Goal: Information Seeking & Learning: Learn about a topic

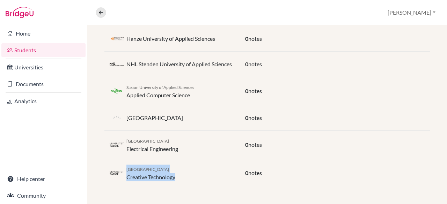
scroll to position [220, 0]
click at [219, 146] on div "University of Twente Electrical Engineering" at bounding box center [172, 145] width 136 height 17
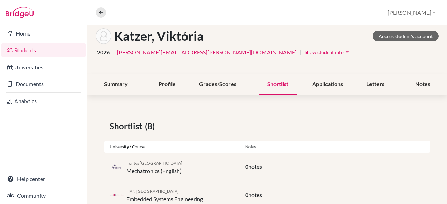
scroll to position [34, 0]
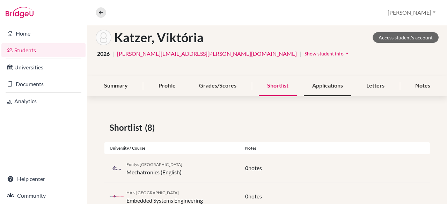
click at [318, 88] on div "Applications" at bounding box center [328, 86] width 48 height 21
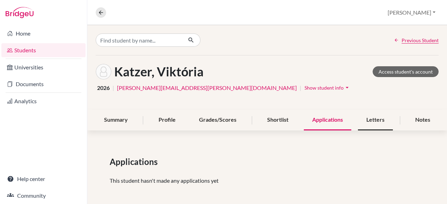
click at [377, 120] on div "Letters" at bounding box center [375, 120] width 35 height 21
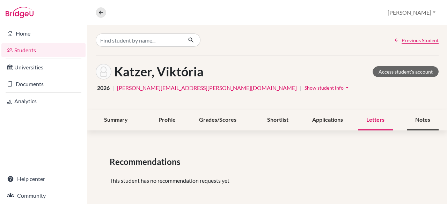
click at [427, 125] on div "Notes" at bounding box center [423, 120] width 32 height 21
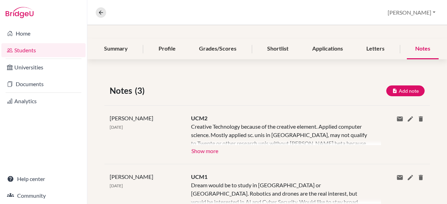
scroll to position [72, 0]
click at [160, 48] on div "Profile" at bounding box center [167, 48] width 34 height 21
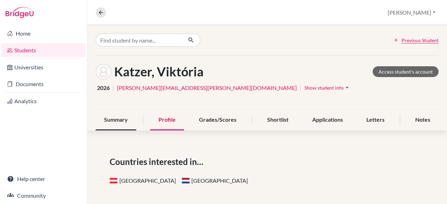
click at [111, 120] on div "Summary" at bounding box center [116, 120] width 41 height 21
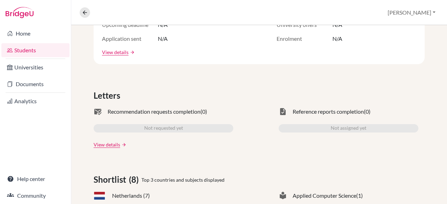
scroll to position [166, 0]
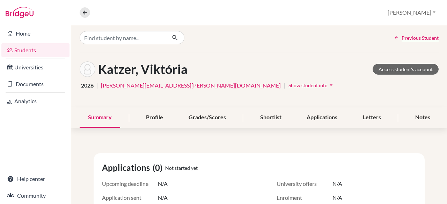
scroll to position [0, 0]
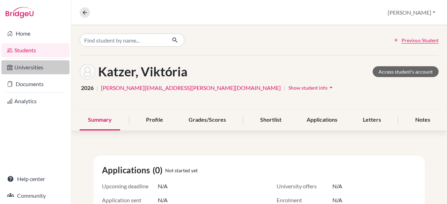
click at [26, 68] on link "Universities" at bounding box center [35, 67] width 68 height 14
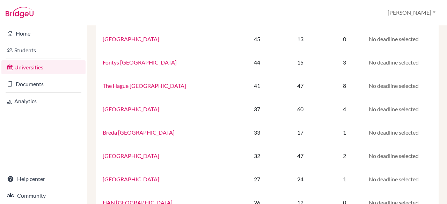
scroll to position [292, 0]
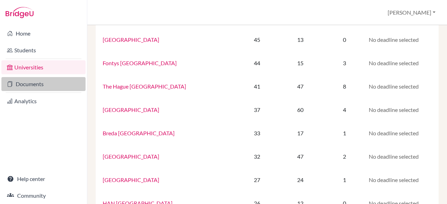
click at [36, 83] on link "Documents" at bounding box center [43, 84] width 84 height 14
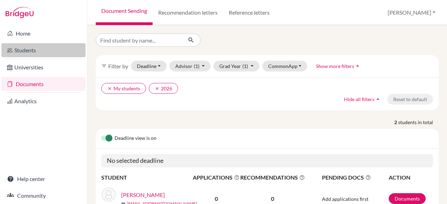
click at [30, 45] on link "Students" at bounding box center [43, 50] width 84 height 14
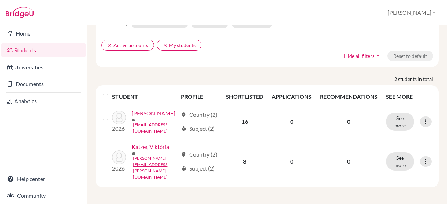
scroll to position [47, 0]
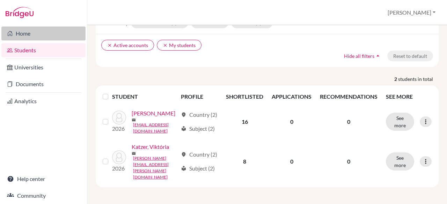
click at [13, 35] on link "Home" at bounding box center [43, 34] width 84 height 14
